Goal: Communication & Community: Participate in discussion

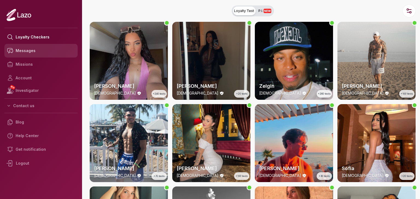
click at [22, 54] on link "Messages" at bounding box center [40, 51] width 73 height 14
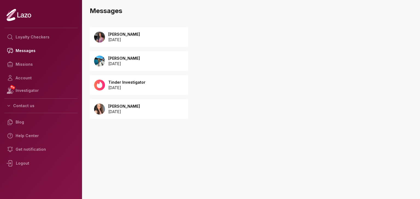
click at [122, 64] on p "[DATE]" at bounding box center [124, 63] width 32 height 5
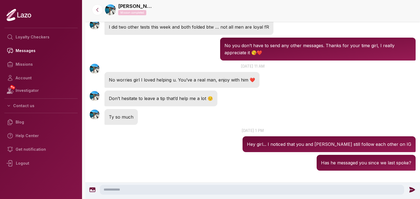
scroll to position [679, 0]
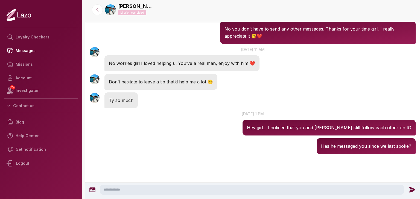
click at [141, 10] on p "Mission completed" at bounding box center [132, 12] width 28 height 5
